Goal: Check status: Check status

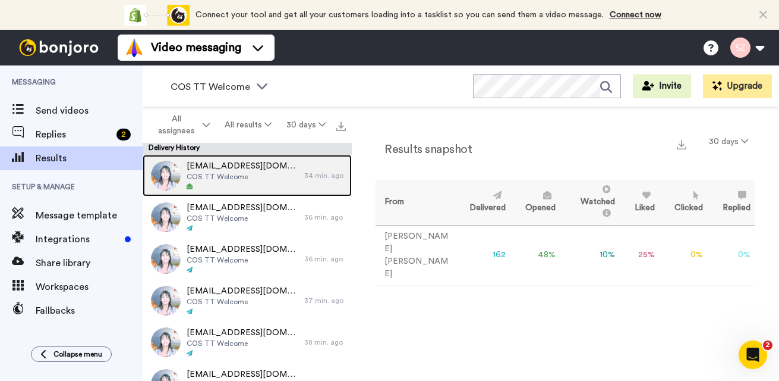
click at [241, 168] on span "jones_46@yahoo.com" at bounding box center [243, 166] width 112 height 12
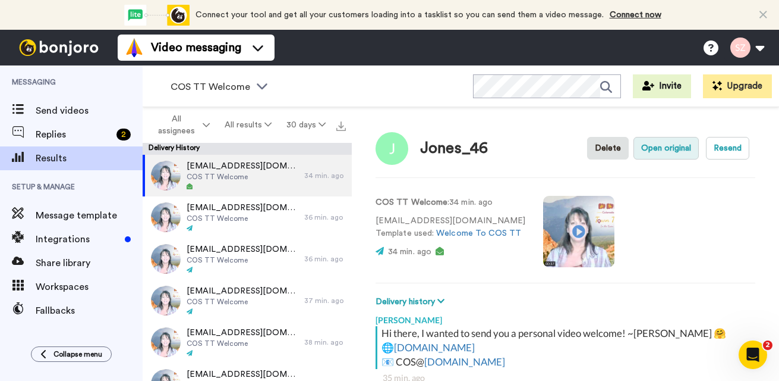
click at [664, 150] on button "Open original" at bounding box center [666, 148] width 65 height 23
type textarea "x"
